Goal: Information Seeking & Learning: Find specific fact

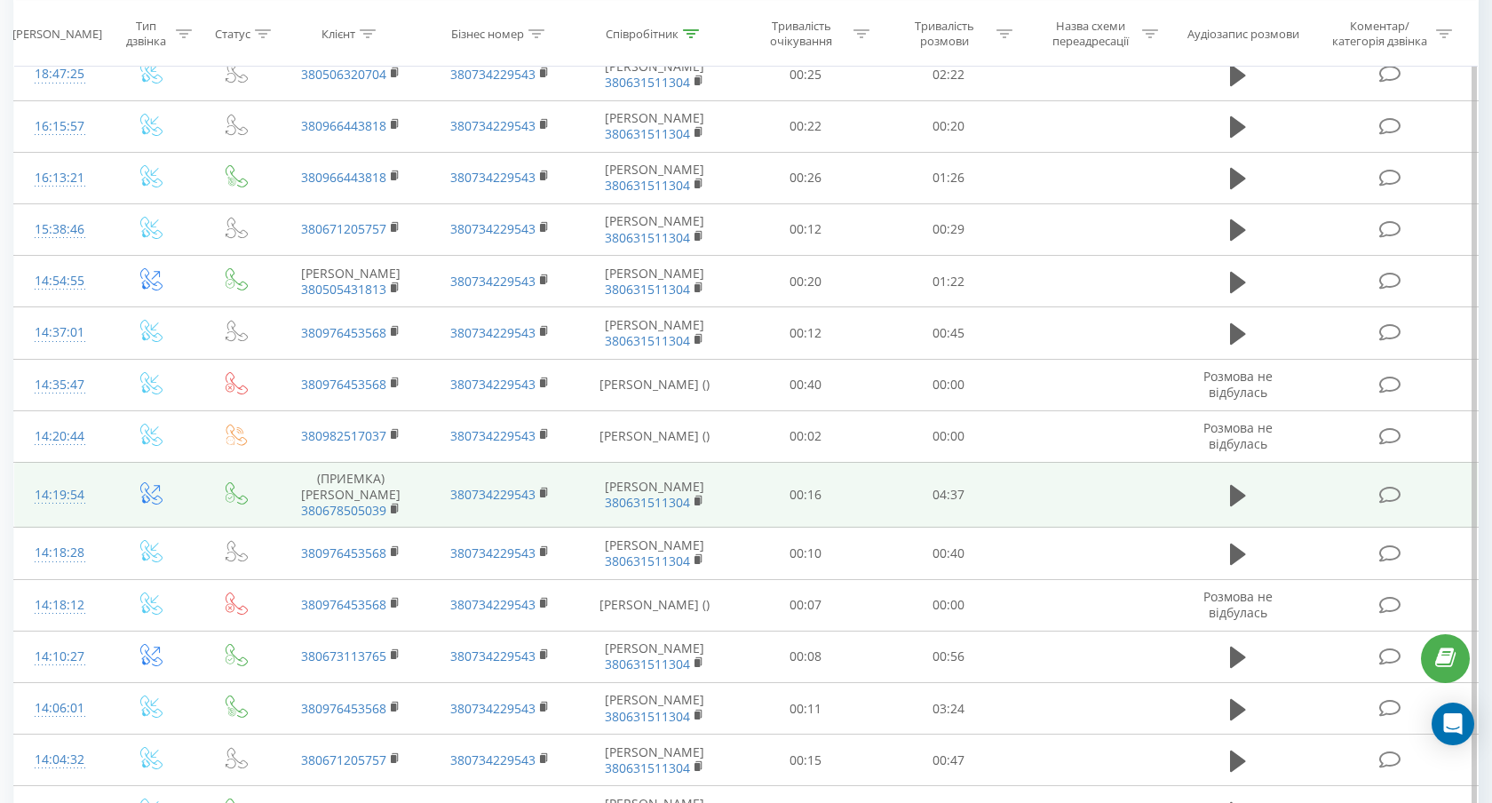
scroll to position [170, 0]
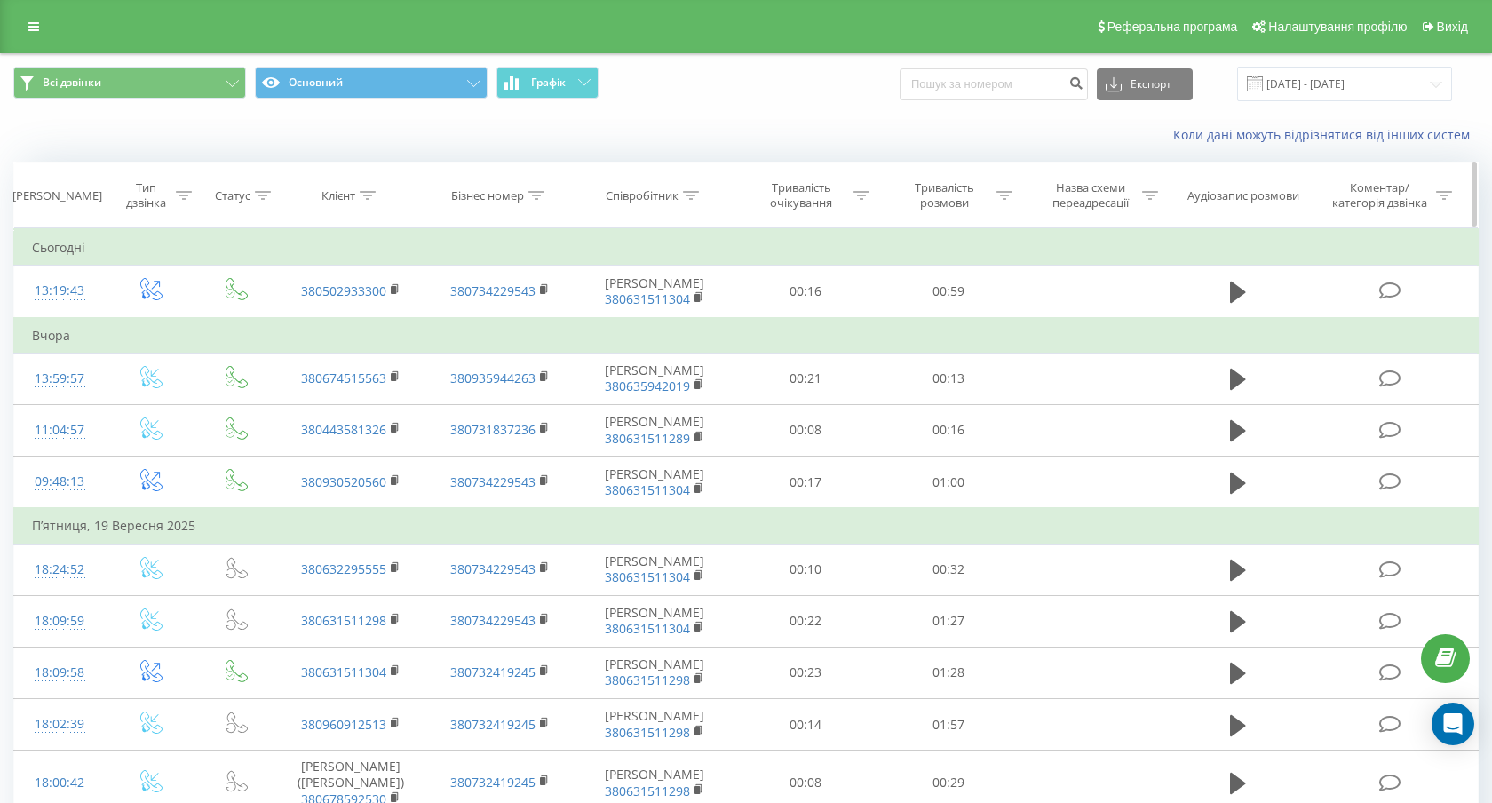
click at [692, 197] on icon at bounding box center [691, 195] width 16 height 9
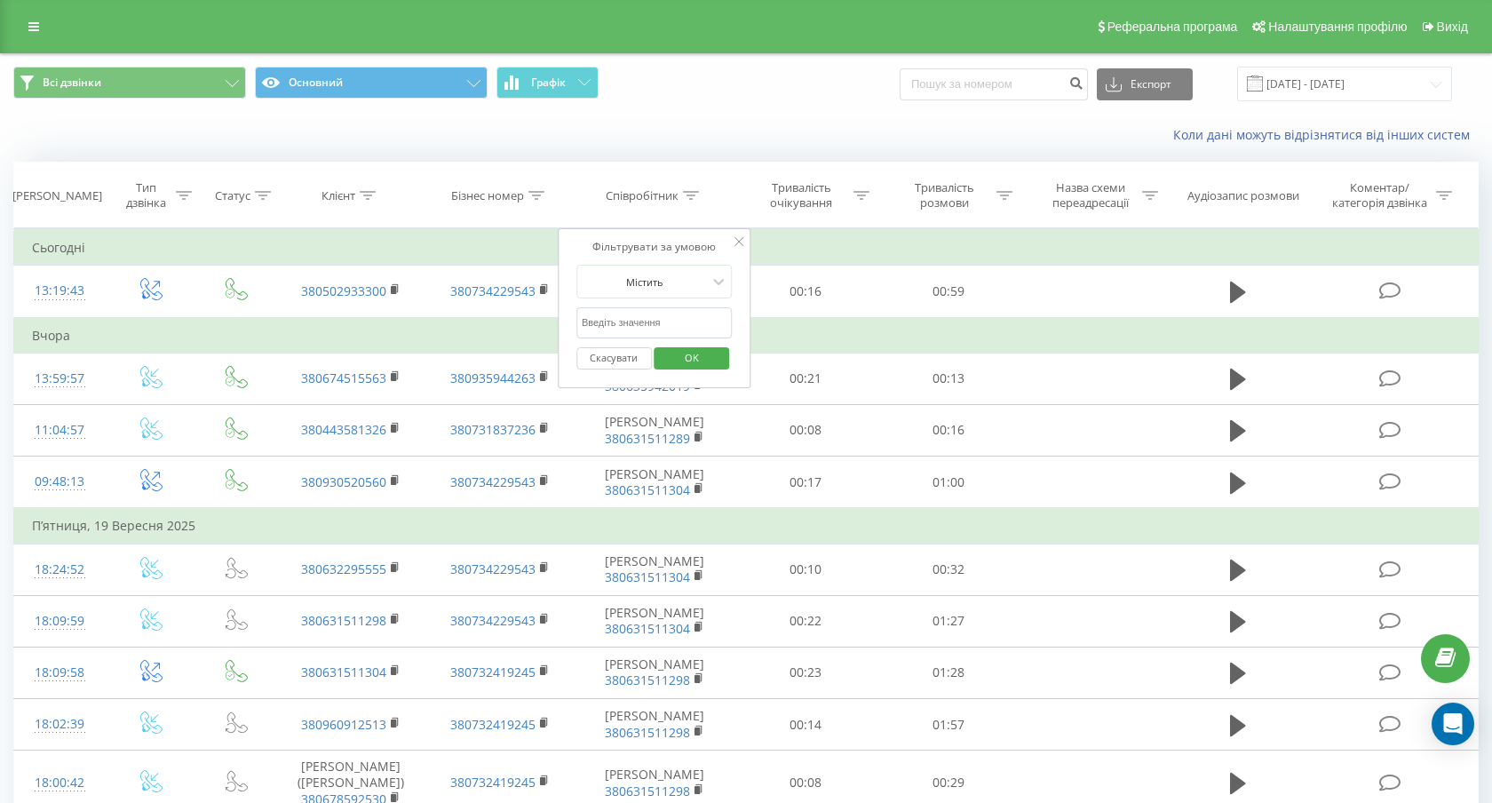
click at [677, 324] on input "text" at bounding box center [654, 322] width 156 height 31
type input "Бруцька"
click at [690, 347] on span "OK" at bounding box center [692, 358] width 50 height 28
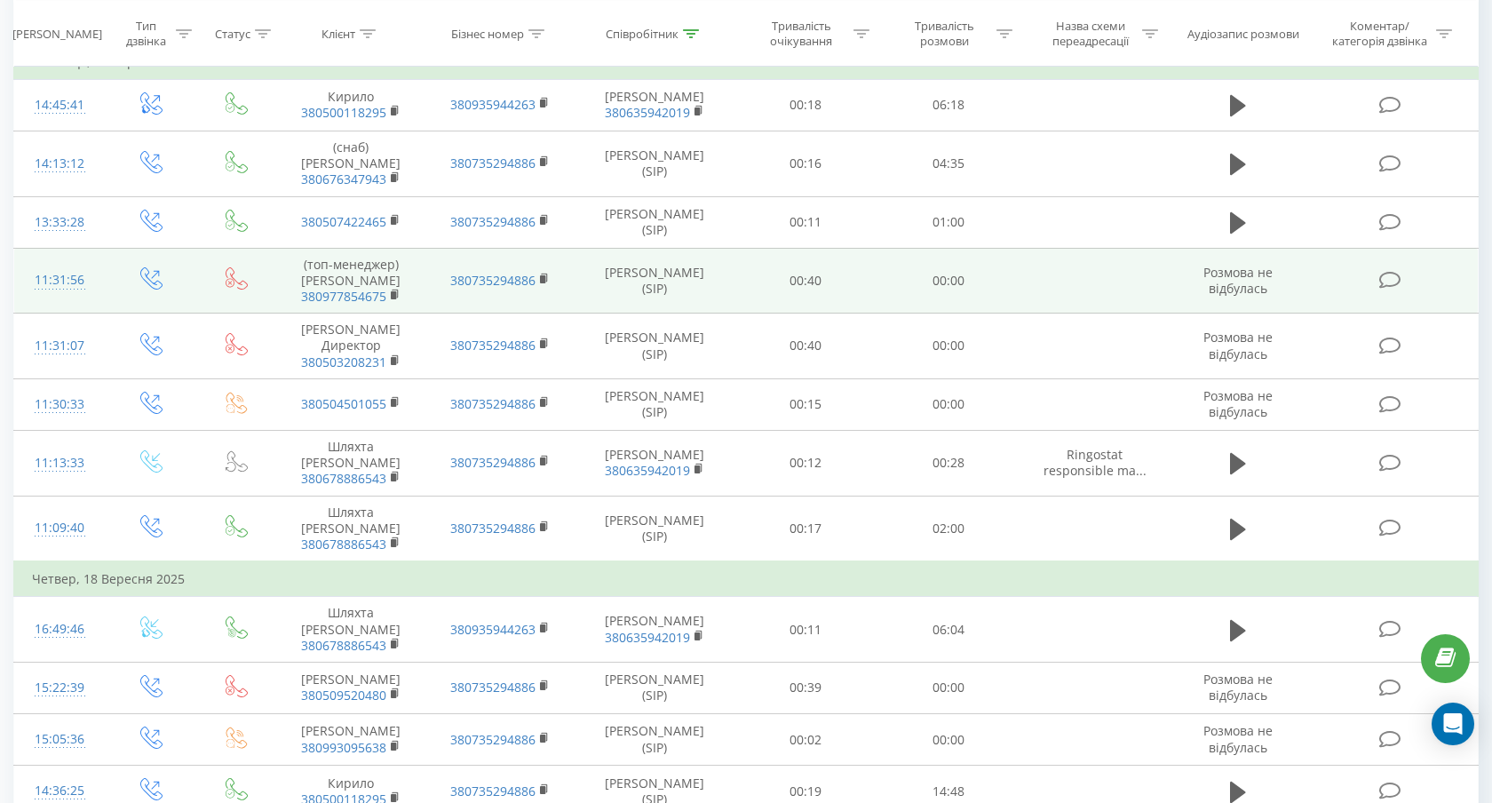
scroll to position [275, 0]
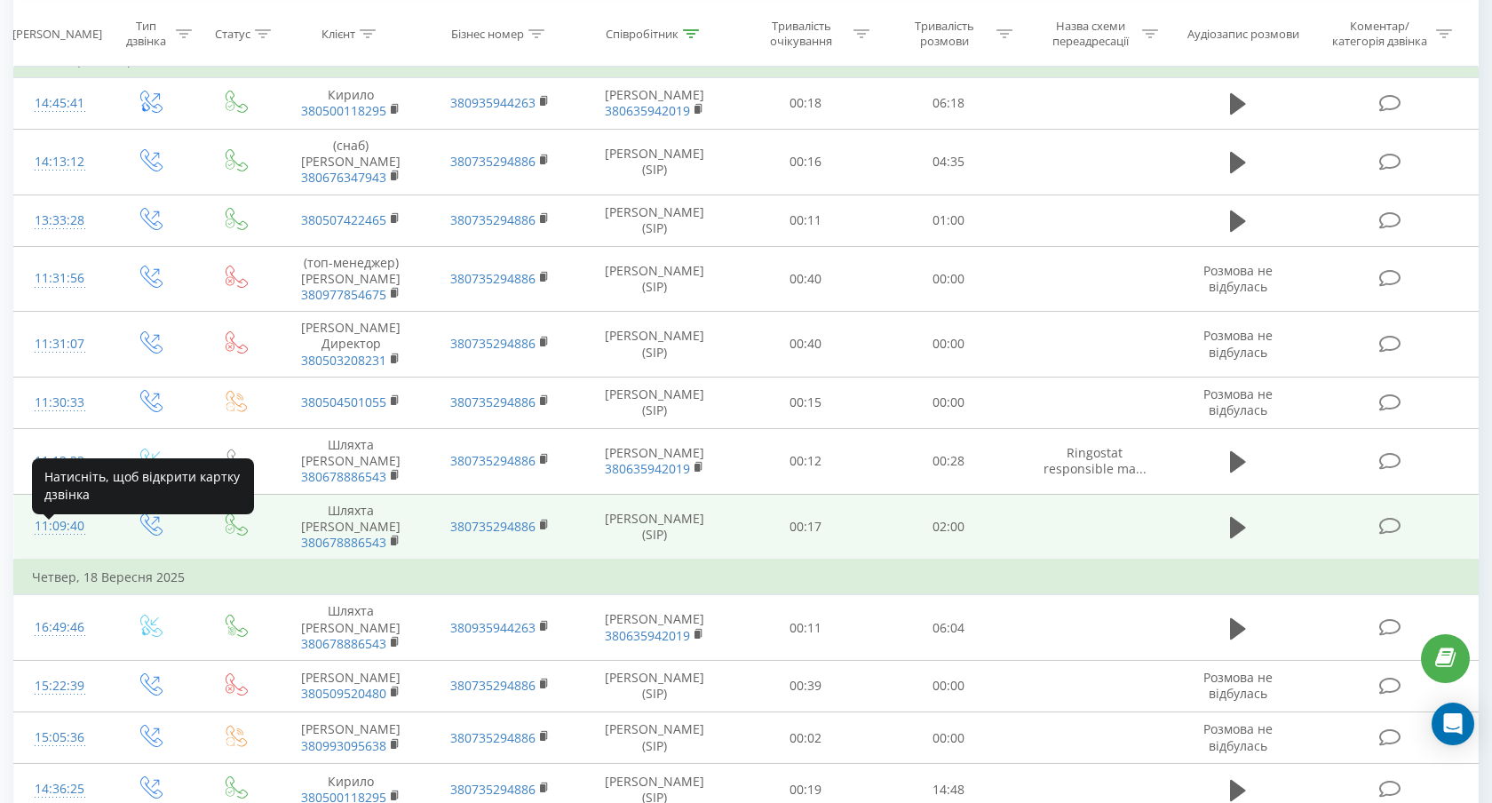
click at [60, 539] on div "11:09:40" at bounding box center [60, 526] width 56 height 35
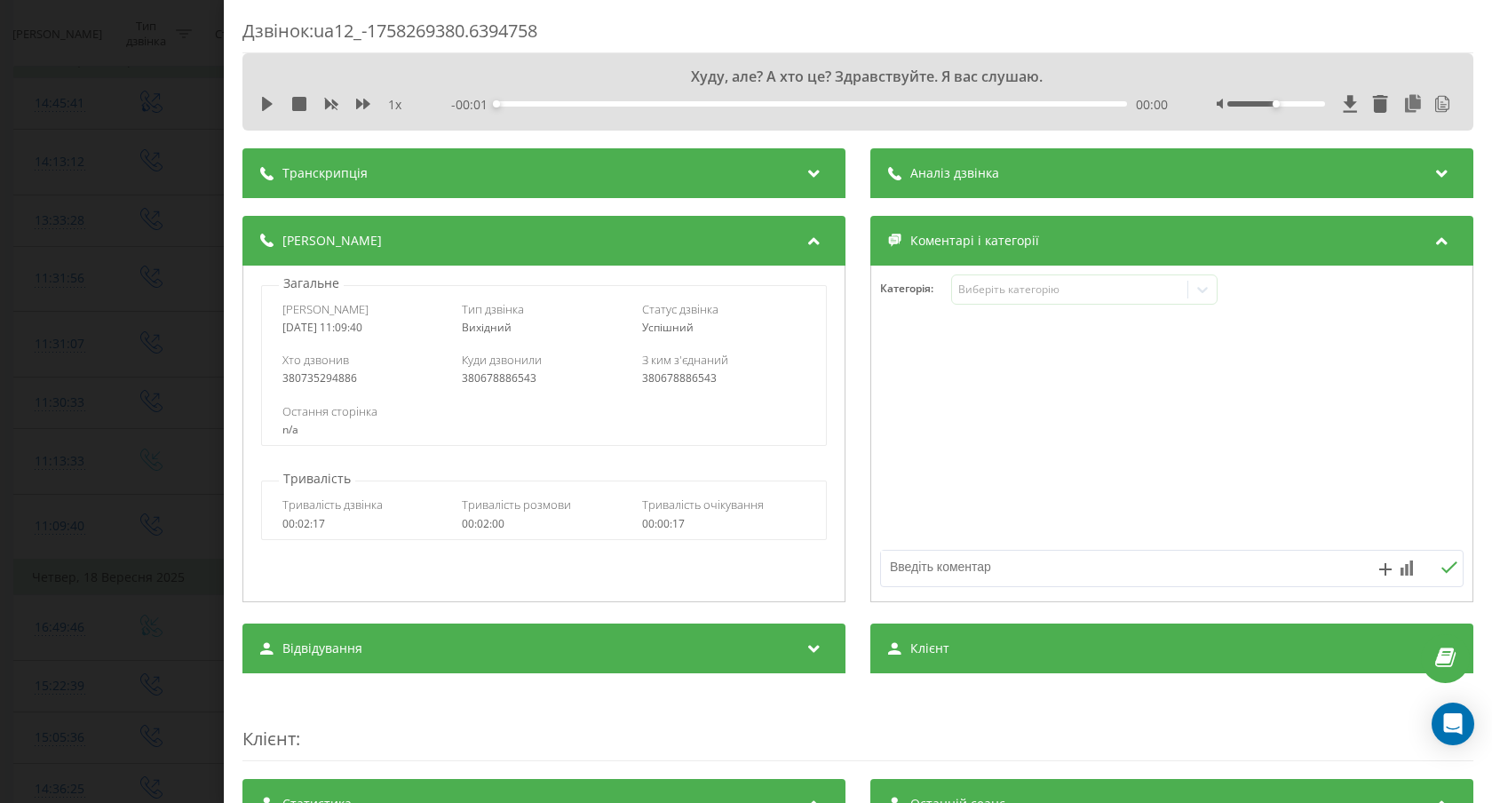
click at [986, 170] on span "Аналіз дзвінка" at bounding box center [954, 173] width 89 height 18
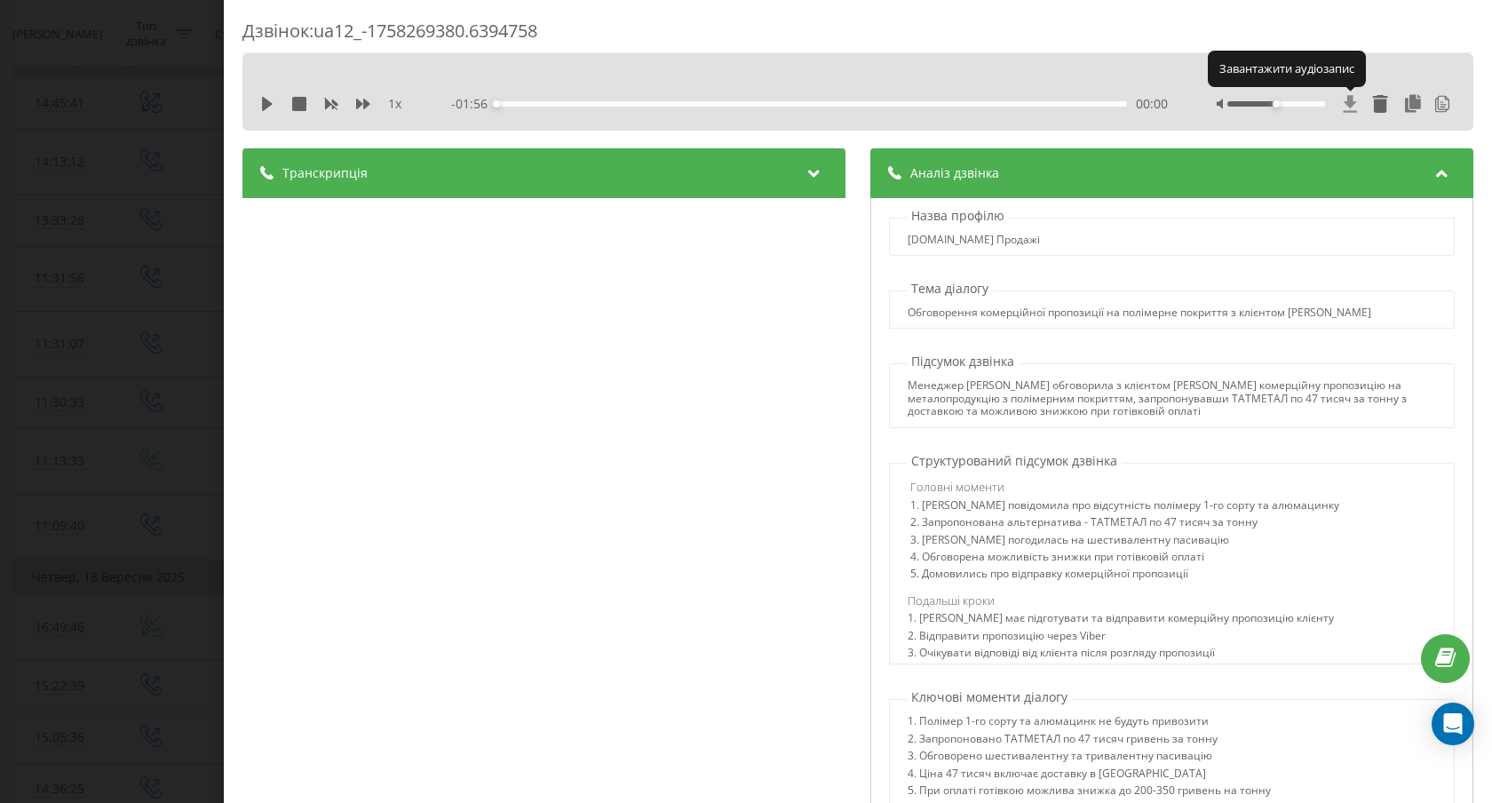
click at [1351, 102] on icon at bounding box center [1349, 103] width 13 height 17
